Goal: Transaction & Acquisition: Purchase product/service

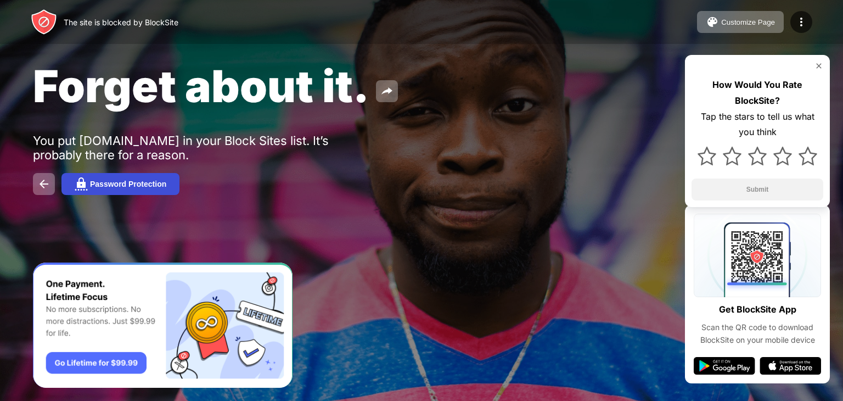
click at [99, 194] on button "Password Protection" at bounding box center [120, 184] width 118 height 22
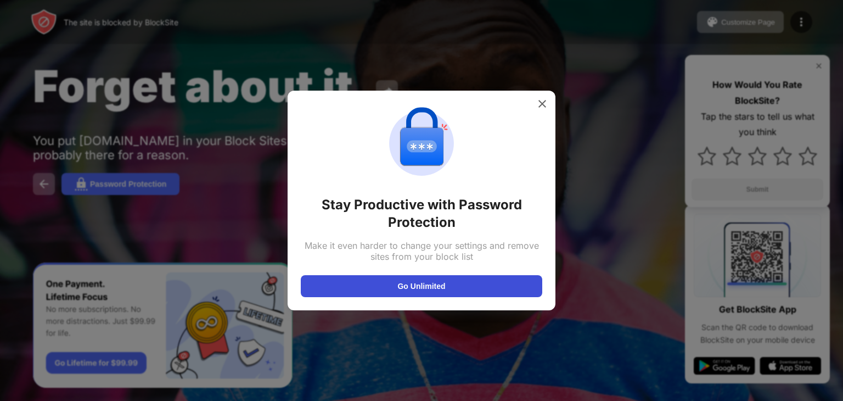
click at [368, 290] on button "Go Unlimited" at bounding box center [422, 286] width 242 height 22
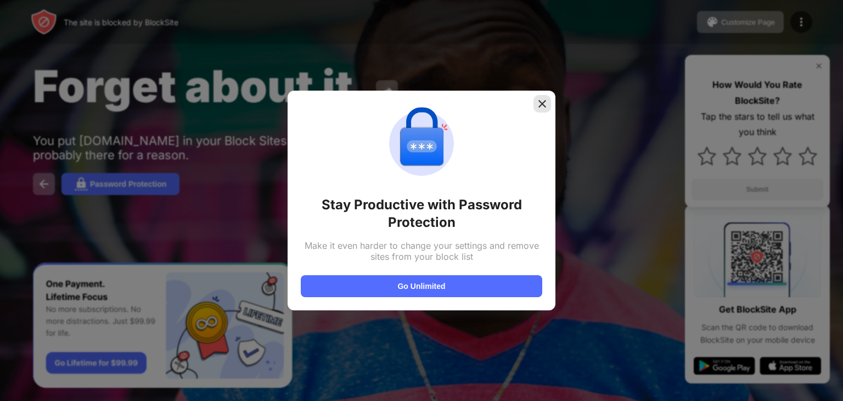
click at [541, 102] on img at bounding box center [542, 103] width 11 height 11
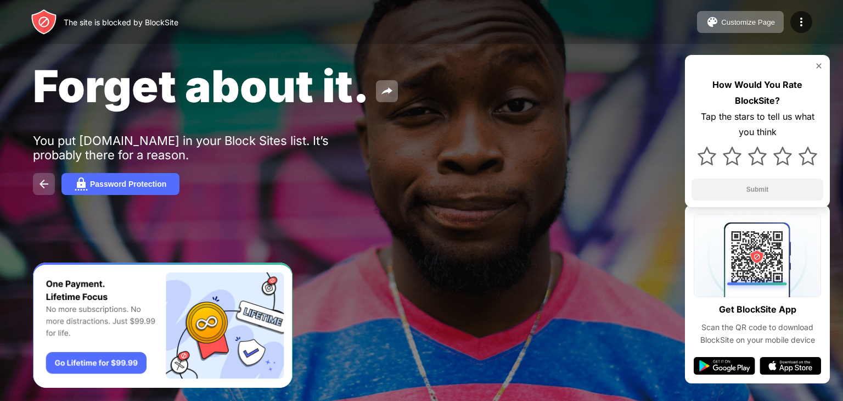
click at [54, 183] on button at bounding box center [44, 184] width 22 height 22
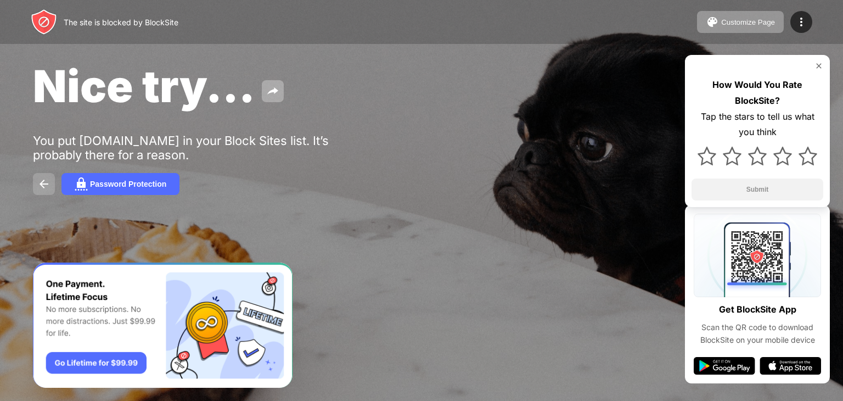
click at [39, 194] on button at bounding box center [44, 184] width 22 height 22
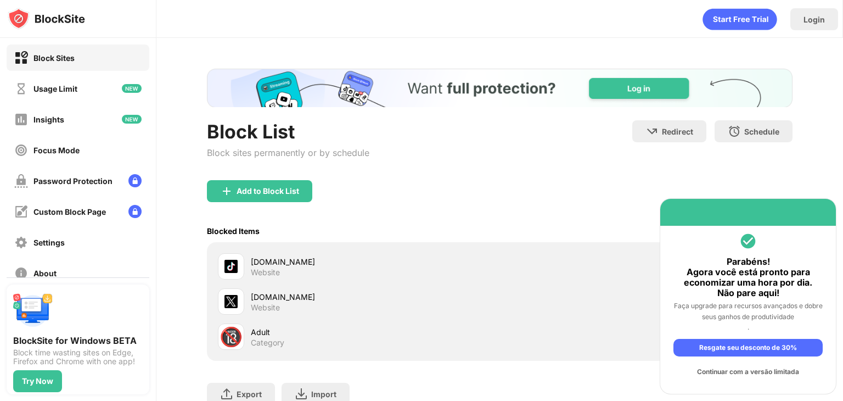
scroll to position [84, 0]
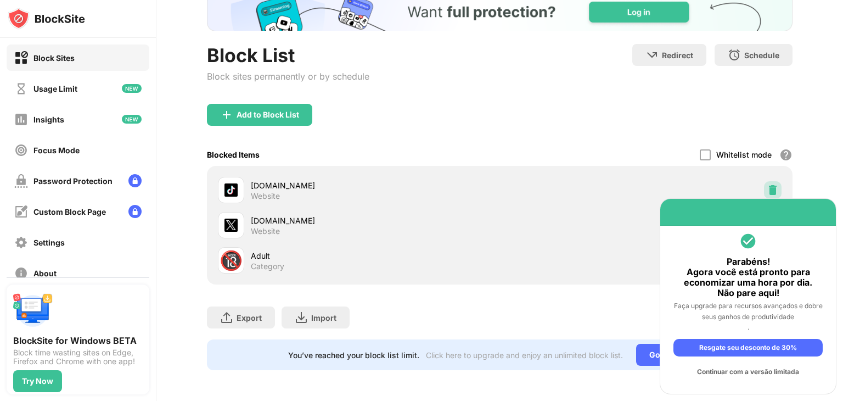
click at [769, 184] on img at bounding box center [773, 189] width 11 height 11
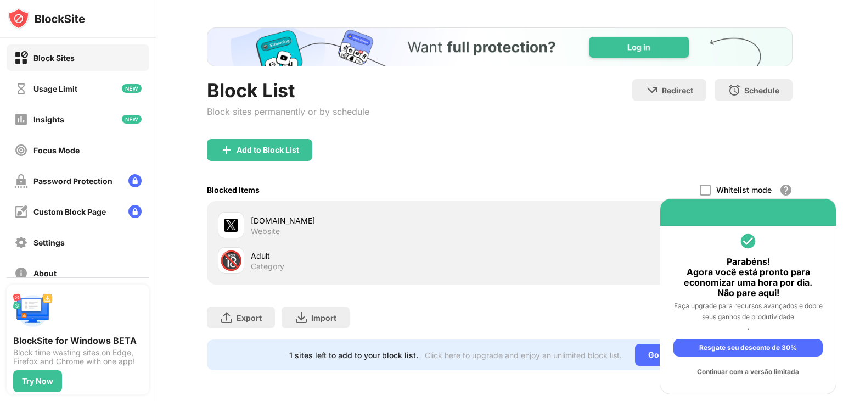
drag, startPoint x: 746, startPoint y: 208, endPoint x: 725, endPoint y: 316, distance: 110.6
click at [725, 316] on div "Parabéns! Agora você está pronto para economizar uma hora por dia. Não pare aqu…" at bounding box center [748, 296] width 177 height 196
click at [722, 377] on div "Continuar com a versão limitada" at bounding box center [748, 372] width 149 height 18
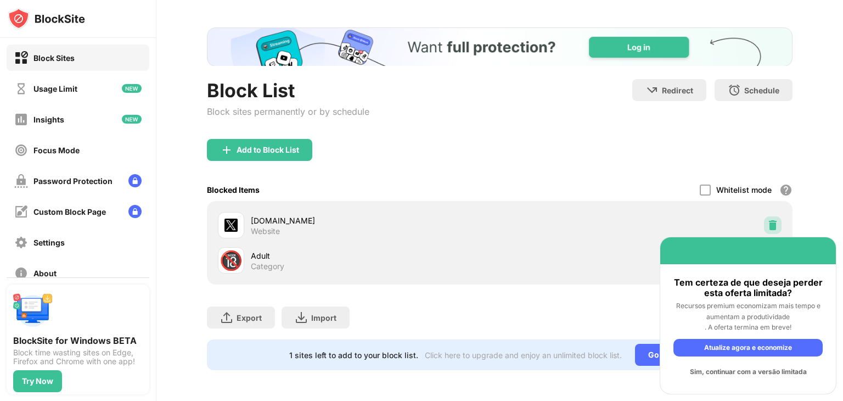
click at [768, 220] on img at bounding box center [773, 225] width 11 height 11
